Goal: Transaction & Acquisition: Book appointment/travel/reservation

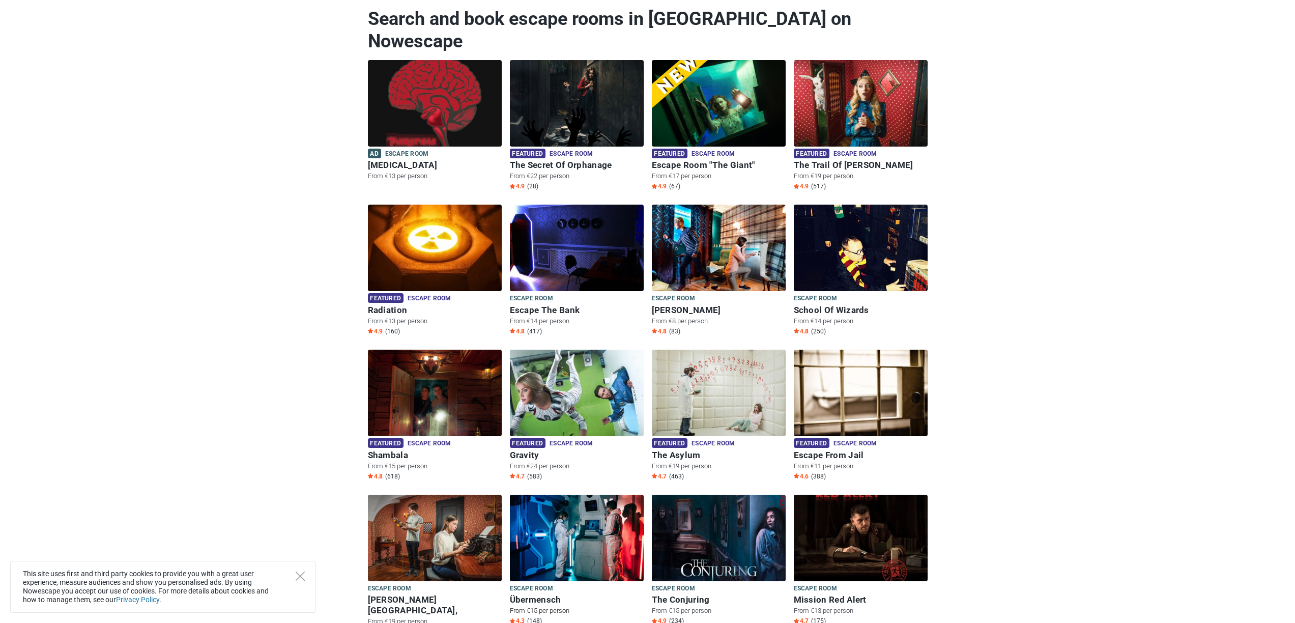
scroll to position [192, 0]
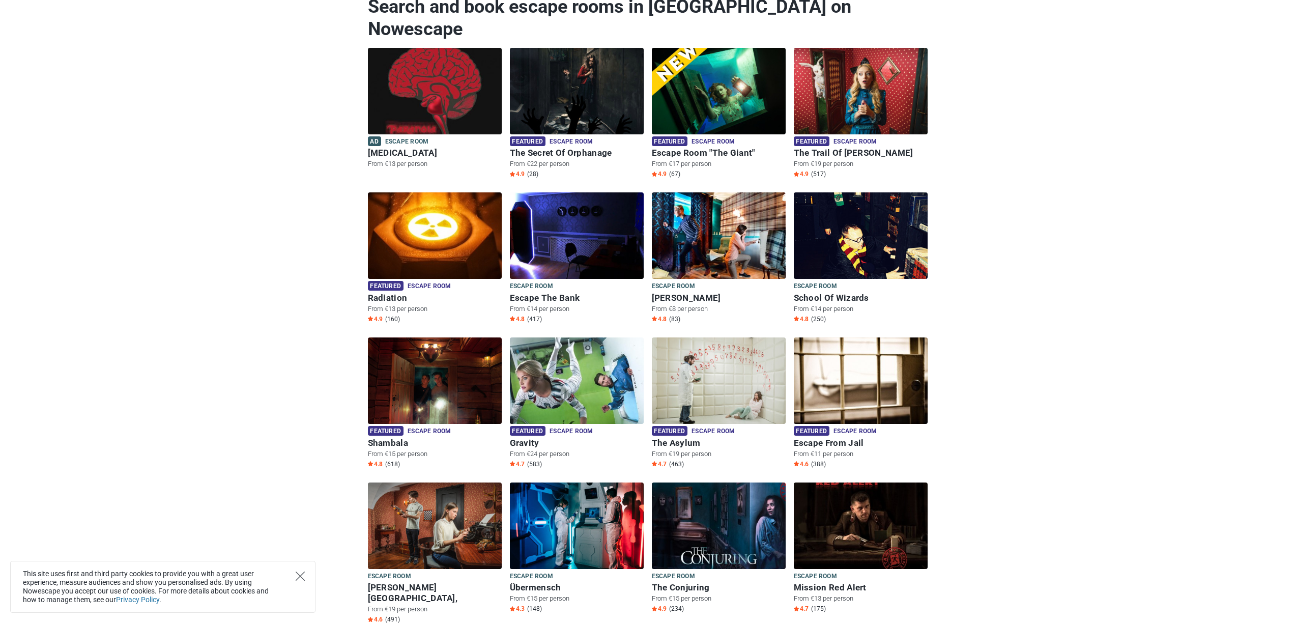
click at [302, 574] on icon "Close" at bounding box center [300, 575] width 9 height 9
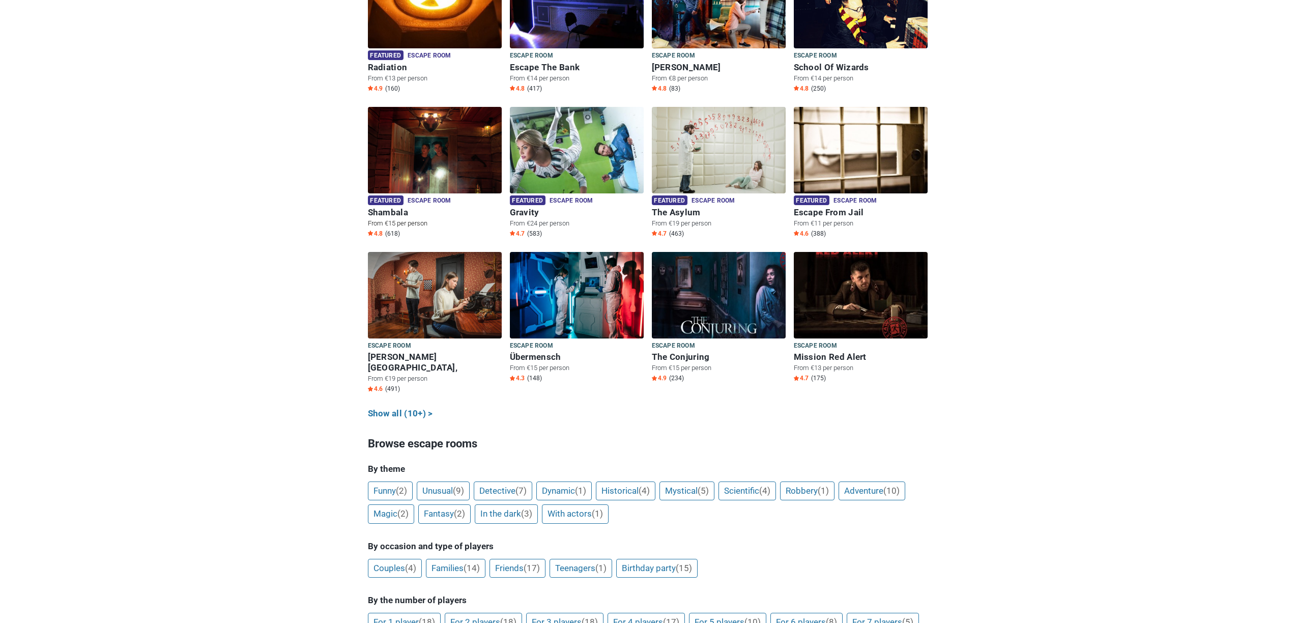
scroll to position [462, 0]
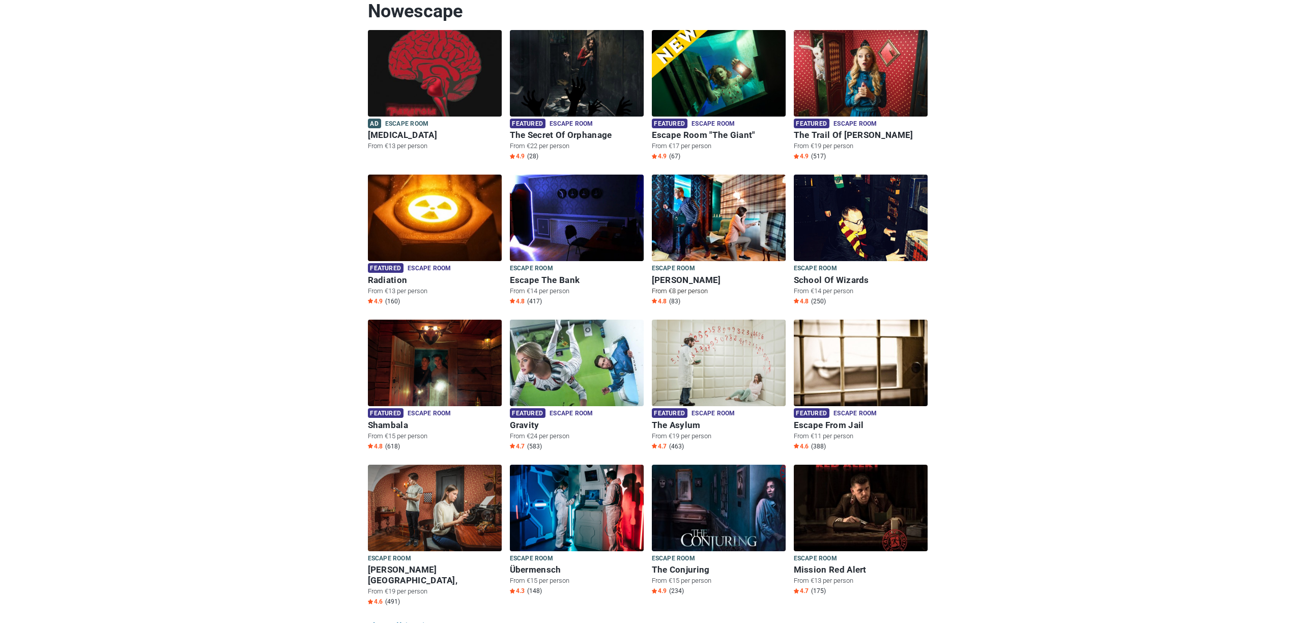
scroll to position [195, 0]
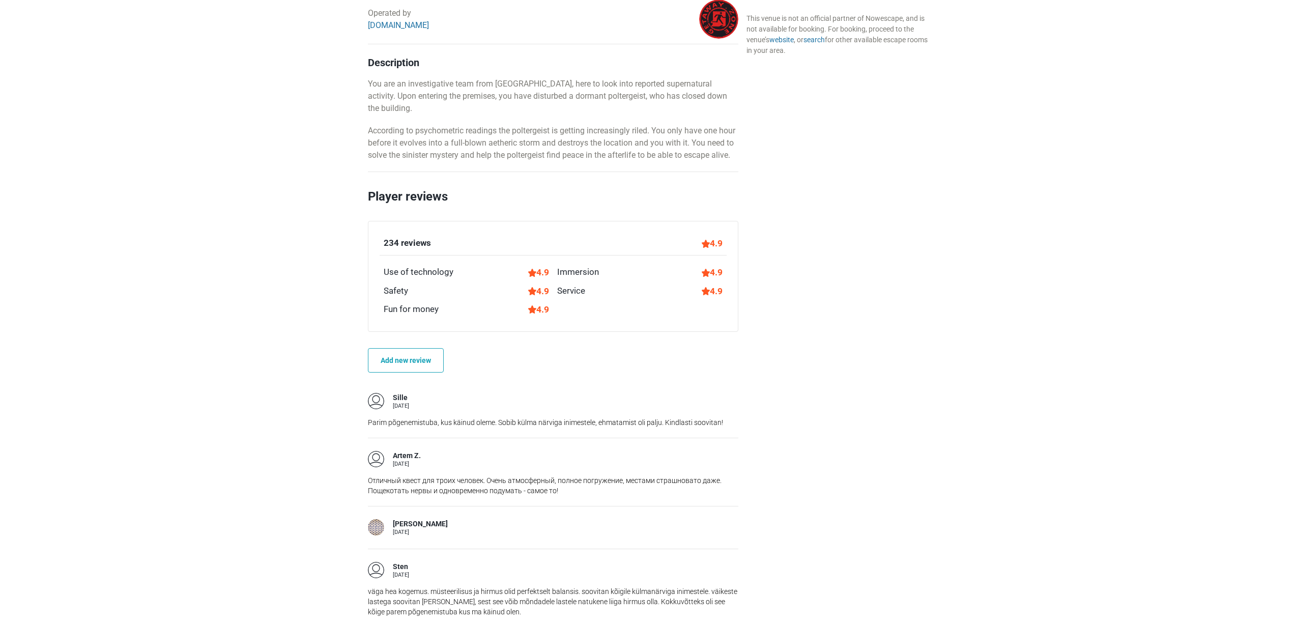
scroll to position [543, 0]
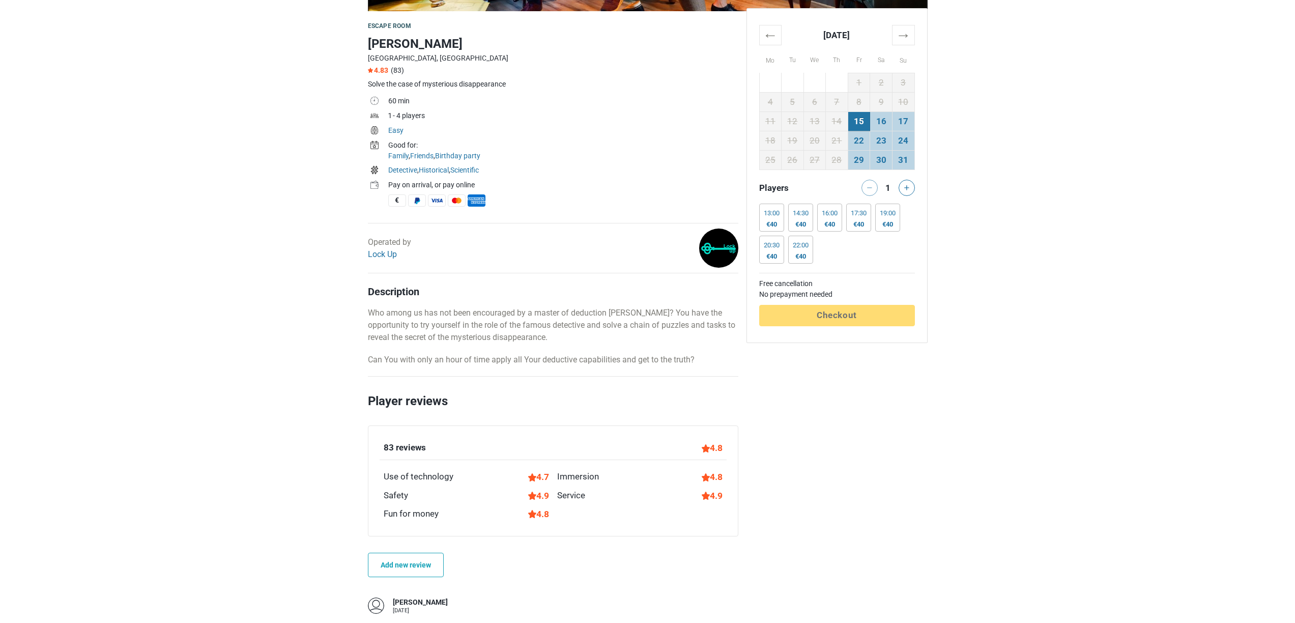
scroll to position [107, 0]
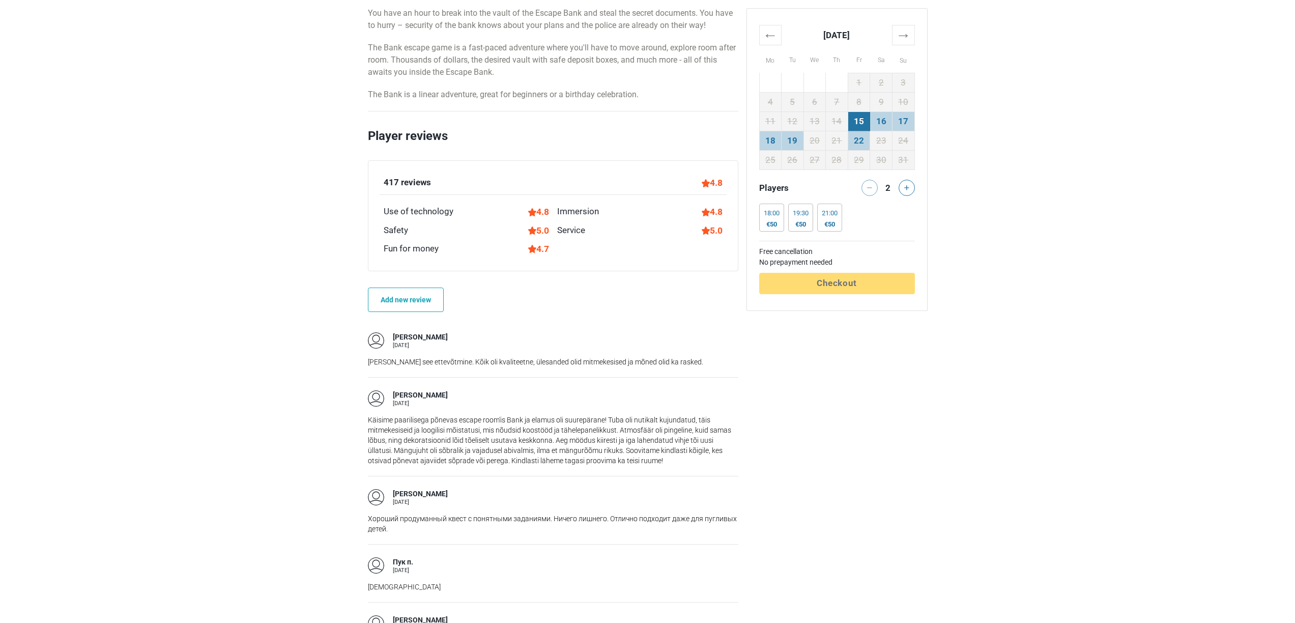
scroll to position [583, 0]
click at [901, 40] on th "→" at bounding box center [903, 35] width 22 height 20
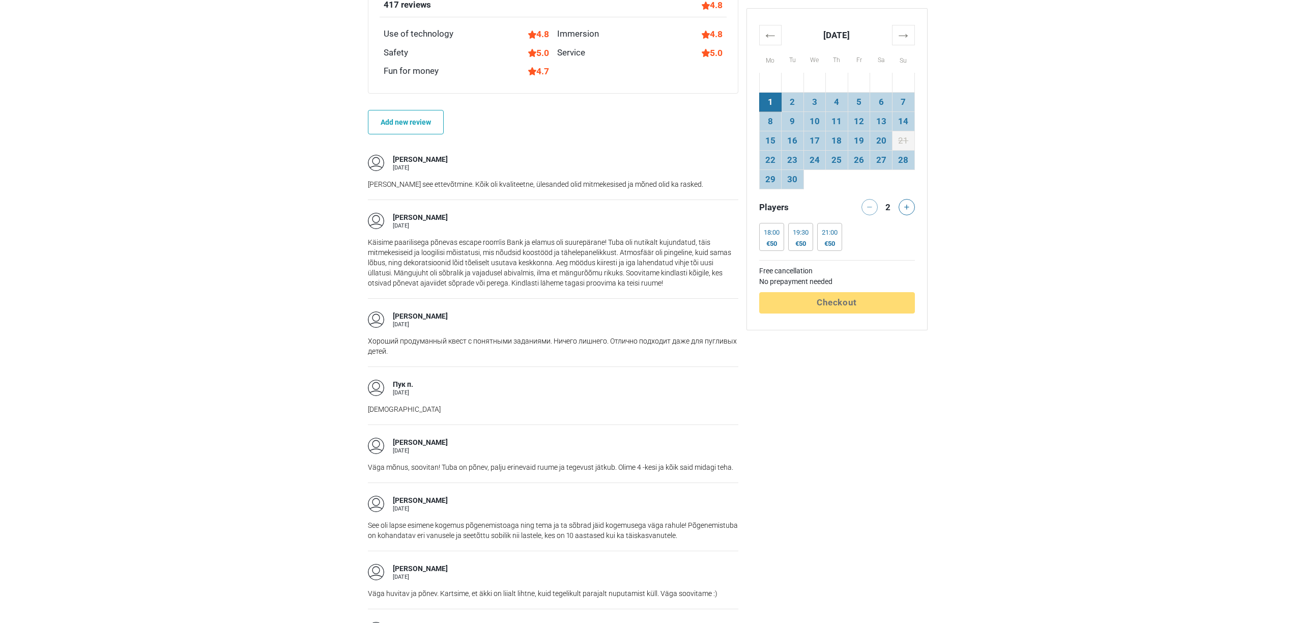
scroll to position [762, 0]
